Goal: Task Accomplishment & Management: Manage account settings

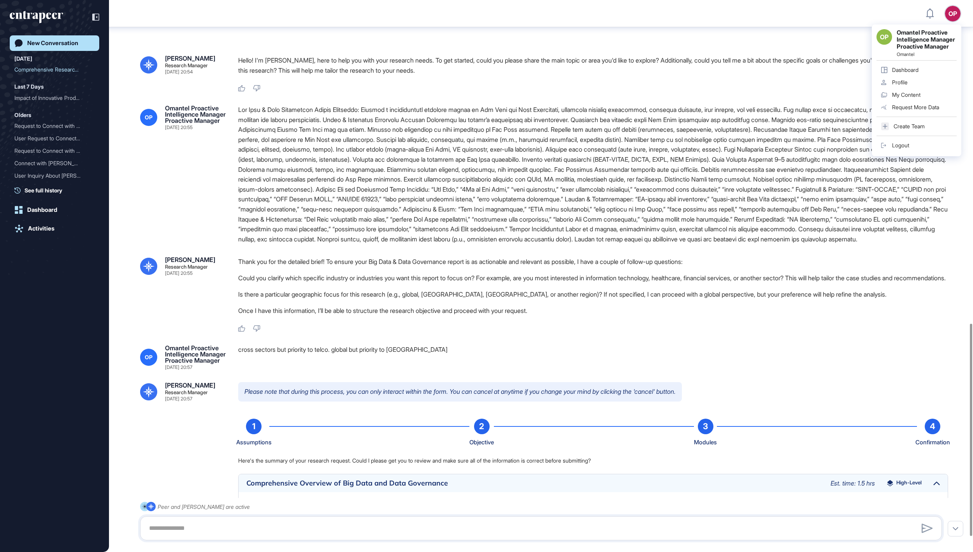
scroll to position [841, 0]
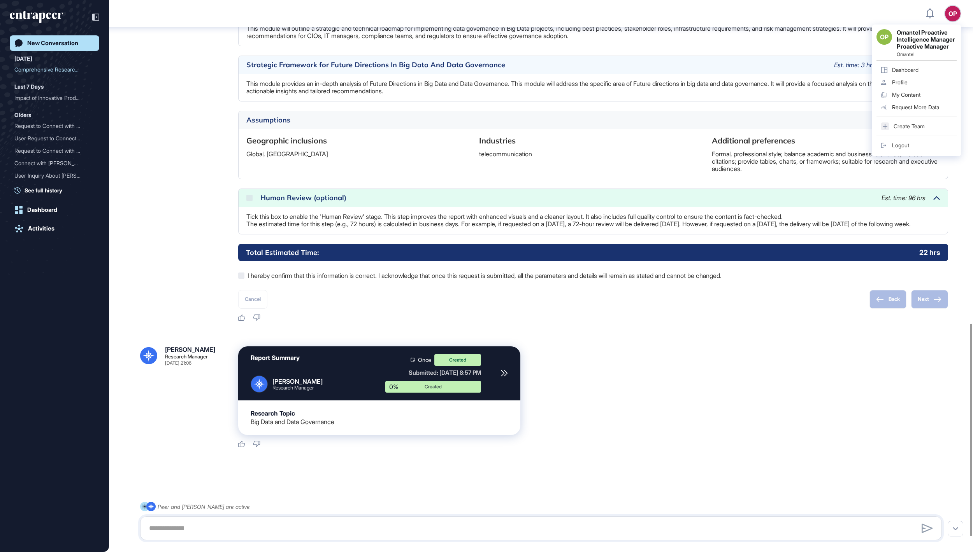
click at [901, 152] on link "Logout" at bounding box center [916, 145] width 80 height 12
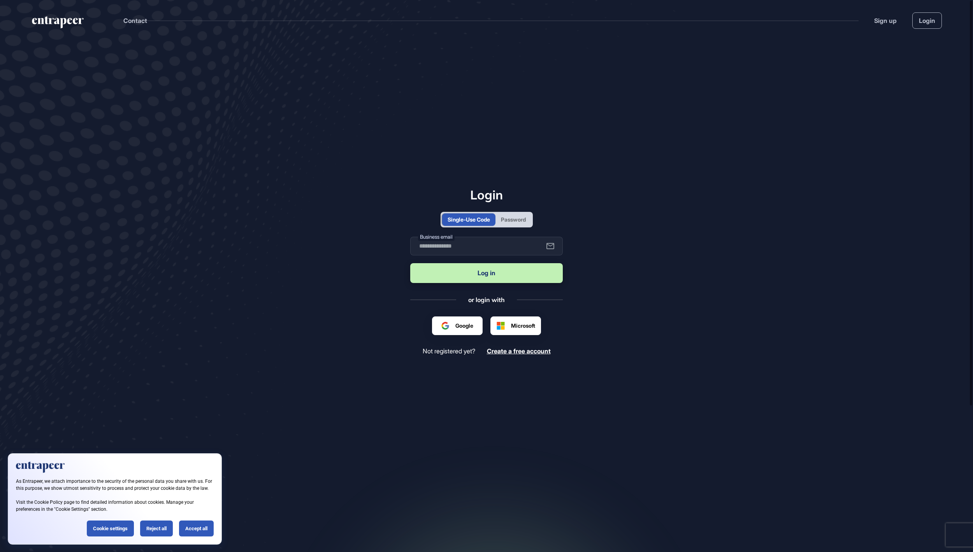
click at [521, 216] on div "Password" at bounding box center [513, 220] width 25 height 8
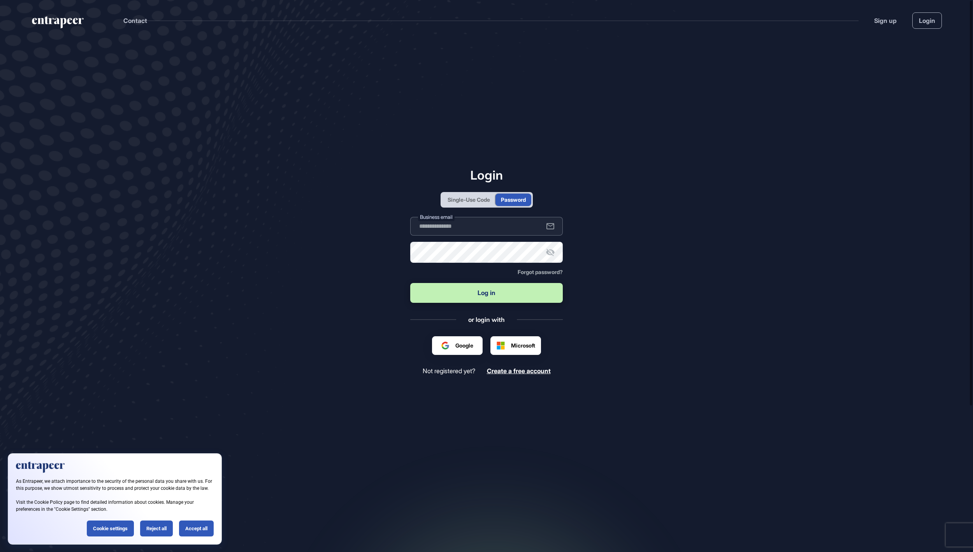
click at [500, 226] on input "text" at bounding box center [486, 226] width 152 height 19
type input "**********"
click at [476, 296] on button "Log in" at bounding box center [486, 293] width 152 height 20
